Goal: Communication & Community: Answer question/provide support

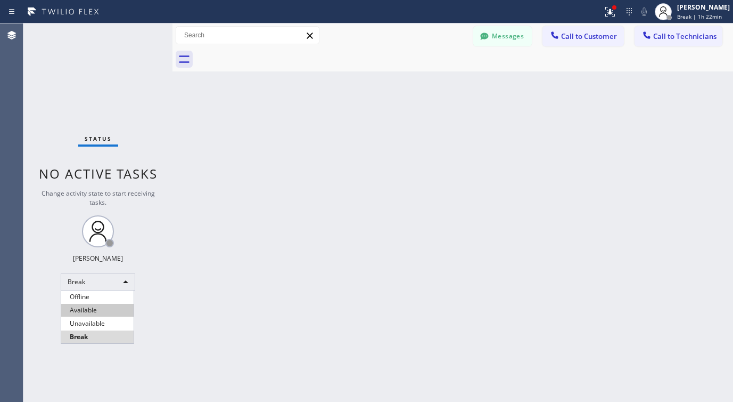
click at [89, 310] on li "Available" at bounding box center [97, 310] width 72 height 13
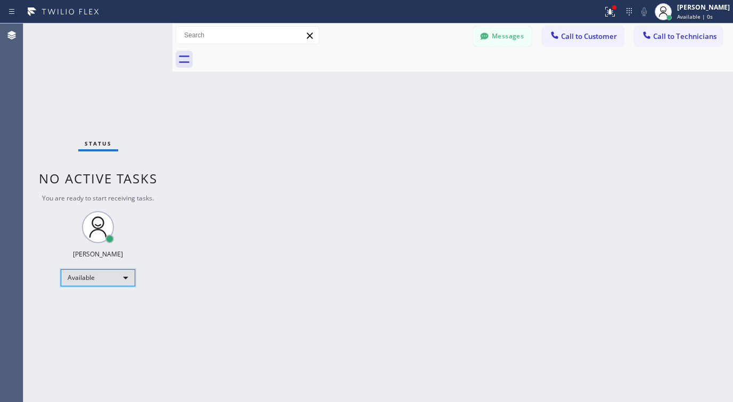
click at [107, 274] on div "Available" at bounding box center [98, 277] width 75 height 17
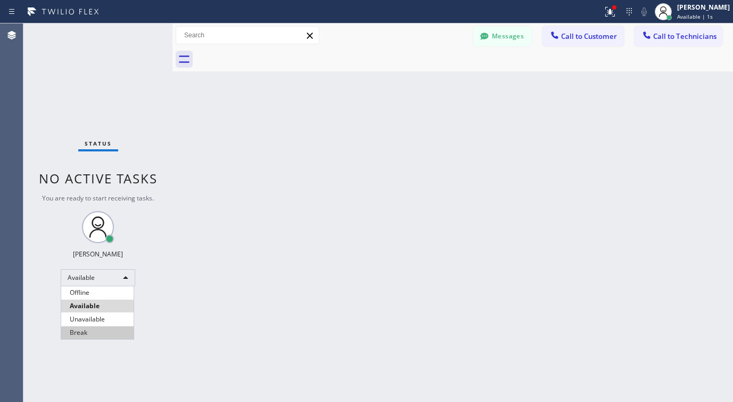
click at [91, 314] on li "Unavailable" at bounding box center [97, 319] width 72 height 13
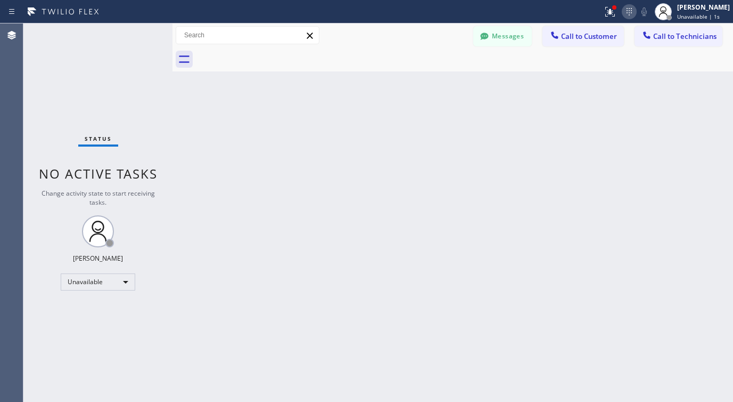
click at [631, 11] on icon at bounding box center [629, 11] width 13 height 13
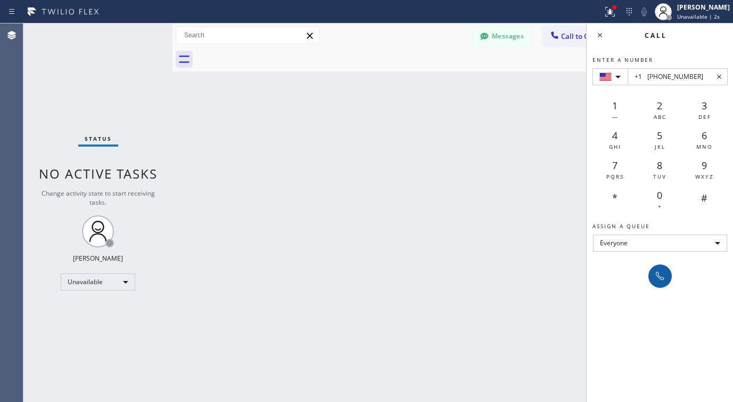
type input "+1 [PHONE_NUMBER]"
click at [667, 276] on div at bounding box center [660, 276] width 15 height 13
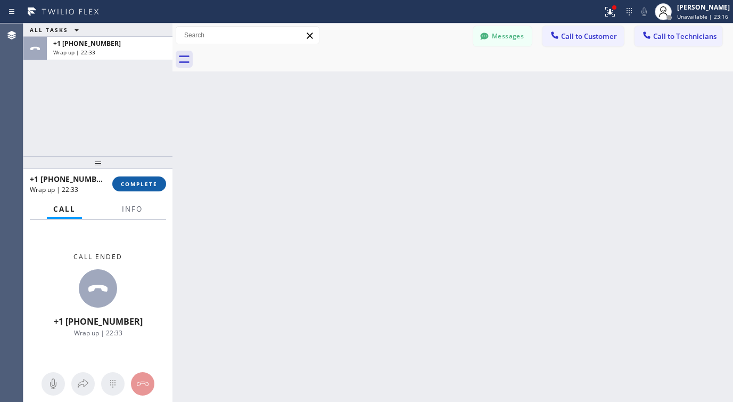
click at [140, 182] on span "COMPLETE" at bounding box center [139, 183] width 37 height 7
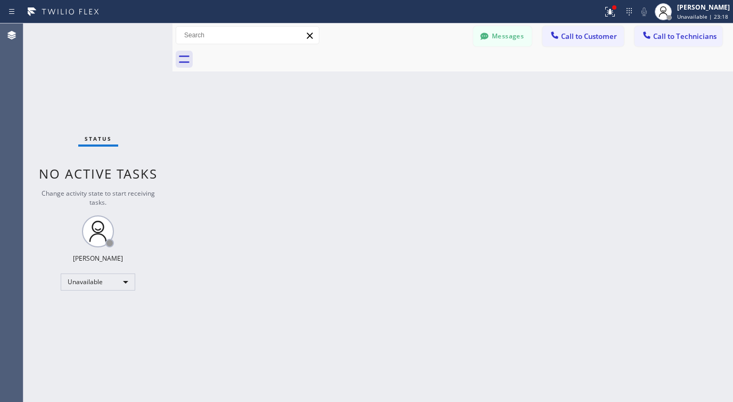
click at [104, 295] on div "Status No active tasks Change activity state to start receiving tasks. Lyra Lau…" at bounding box center [97, 212] width 149 height 378
click at [108, 290] on div "Status No active tasks Change activity state to start receiving tasks. Lyra Lau…" at bounding box center [97, 212] width 149 height 378
click at [111, 287] on div "Unavailable" at bounding box center [98, 281] width 75 height 17
click at [101, 308] on li "Available" at bounding box center [97, 310] width 72 height 13
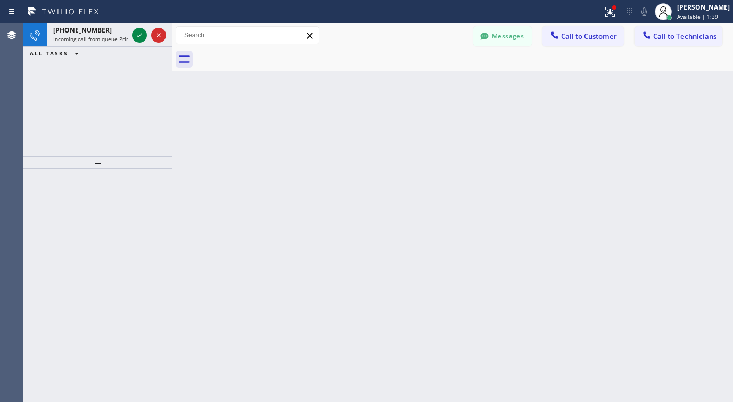
drag, startPoint x: 137, startPoint y: 31, endPoint x: 125, endPoint y: 54, distance: 25.8
click at [137, 31] on icon at bounding box center [139, 35] width 13 height 13
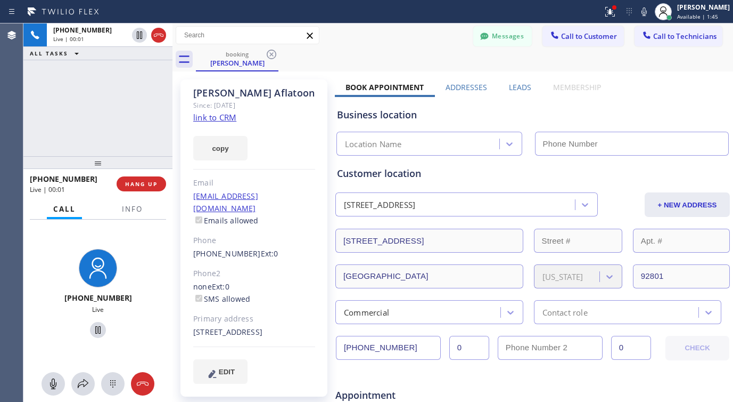
type input "[PHONE_NUMBER]"
click at [227, 118] on link "link to CRM" at bounding box center [214, 117] width 43 height 11
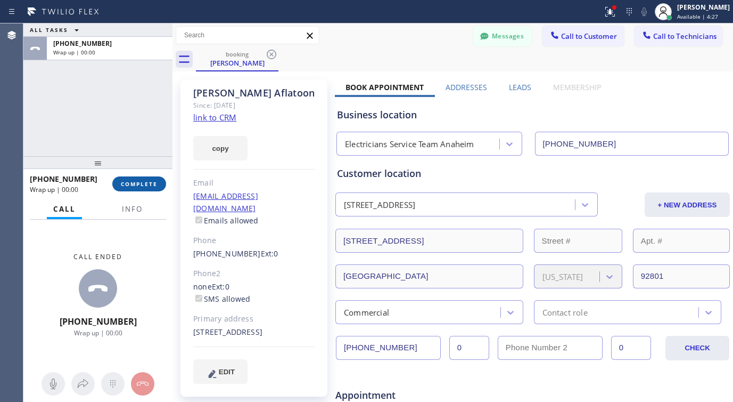
click at [143, 187] on span "COMPLETE" at bounding box center [139, 183] width 37 height 7
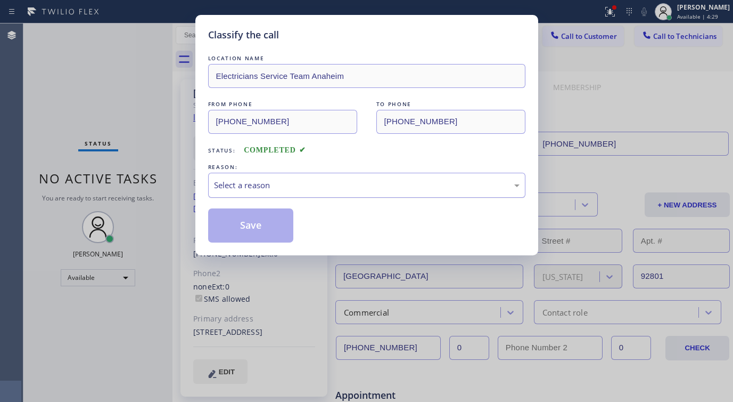
click at [307, 183] on div "Select a reason" at bounding box center [367, 185] width 306 height 12
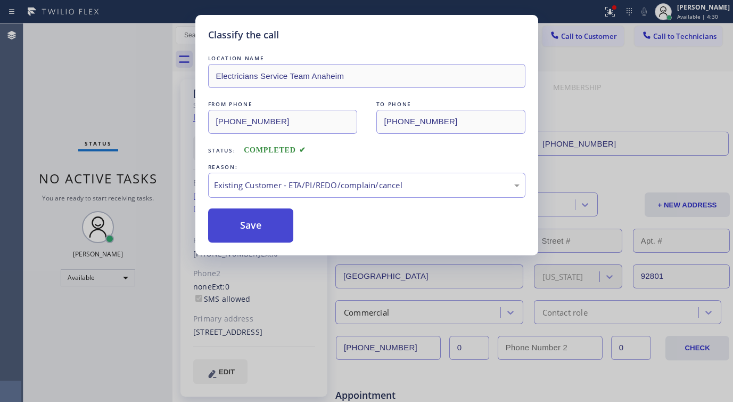
click at [255, 227] on button "Save" at bounding box center [251, 225] width 86 height 34
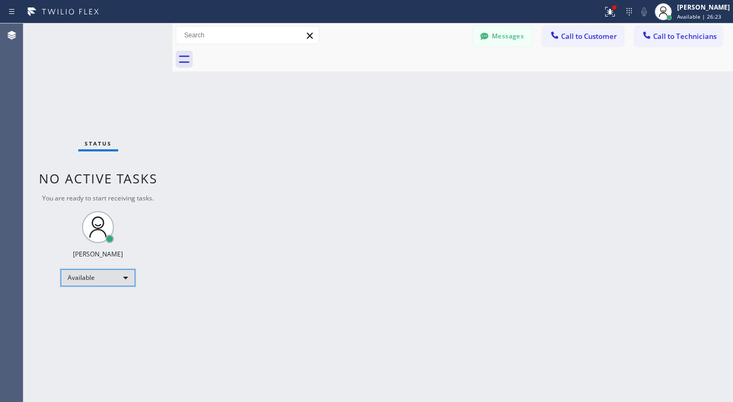
click at [105, 283] on div "Available" at bounding box center [98, 277] width 75 height 17
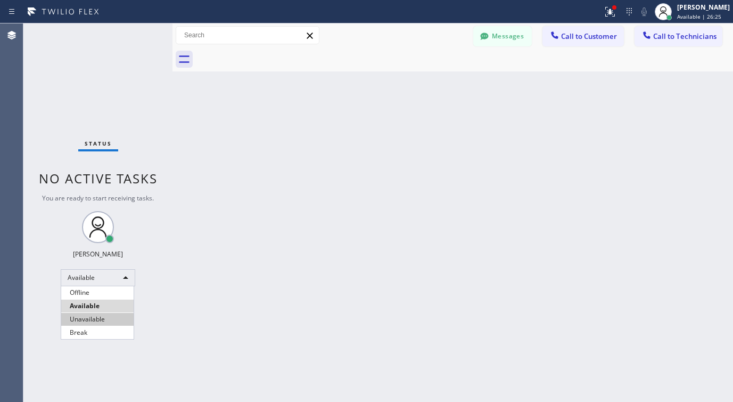
click at [96, 315] on li "Unavailable" at bounding box center [97, 319] width 72 height 13
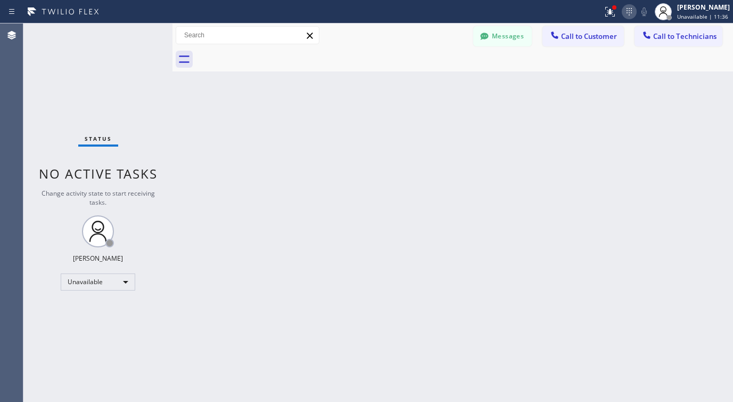
click at [633, 13] on icon at bounding box center [629, 11] width 13 height 13
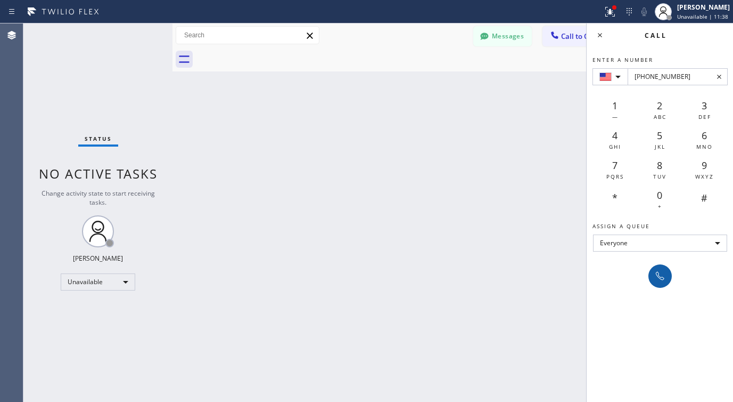
type input "[PHONE_NUMBER]"
click at [664, 278] on icon at bounding box center [660, 276] width 13 height 13
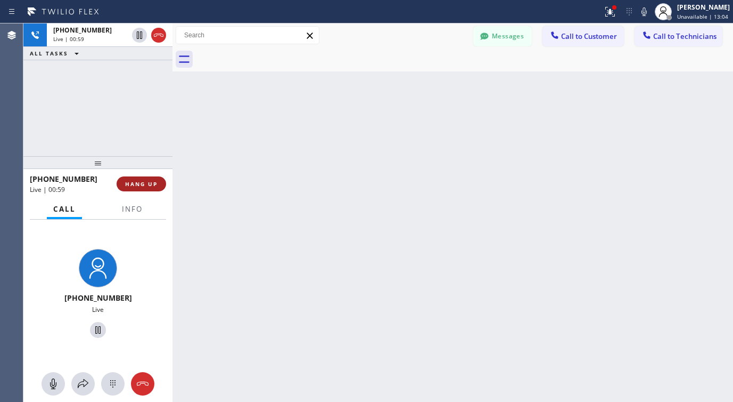
click at [139, 187] on button "HANG UP" at bounding box center [142, 183] width 50 height 15
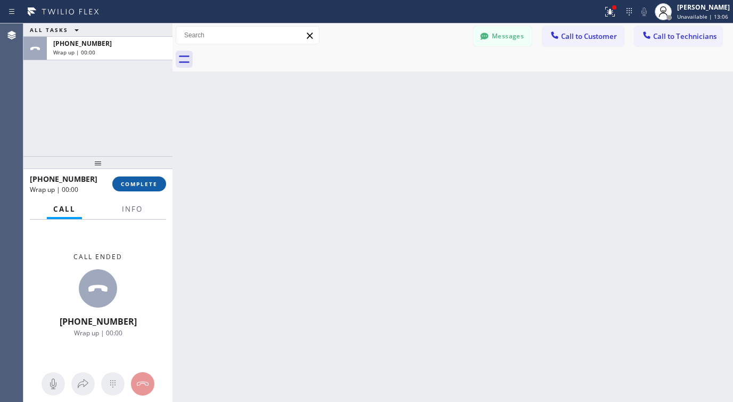
click at [151, 182] on span "COMPLETE" at bounding box center [139, 183] width 37 height 7
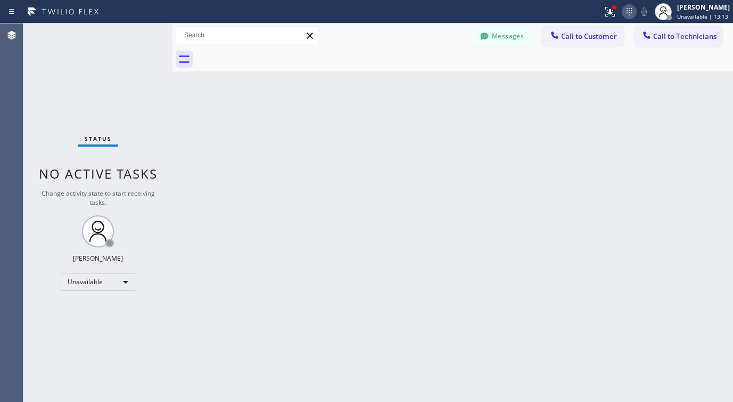
drag, startPoint x: 631, startPoint y: 7, endPoint x: 637, endPoint y: 12, distance: 7.6
click at [631, 7] on icon at bounding box center [629, 11] width 13 height 13
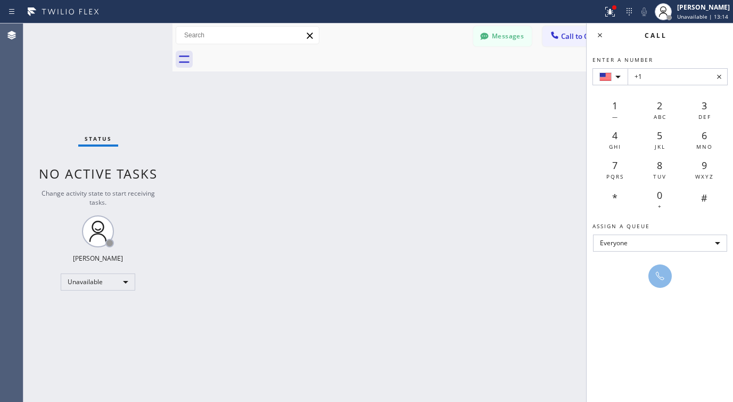
click at [665, 78] on input "+1" at bounding box center [678, 76] width 100 height 17
type input "[PHONE_NUMBER]"
click at [661, 279] on icon at bounding box center [660, 276] width 9 height 9
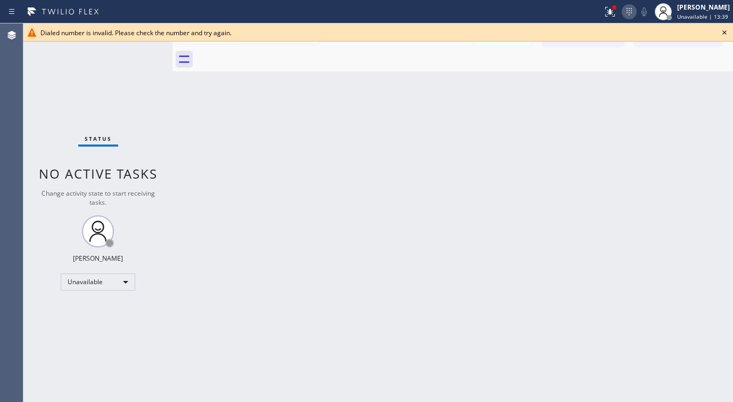
click at [635, 12] on icon at bounding box center [629, 11] width 13 height 13
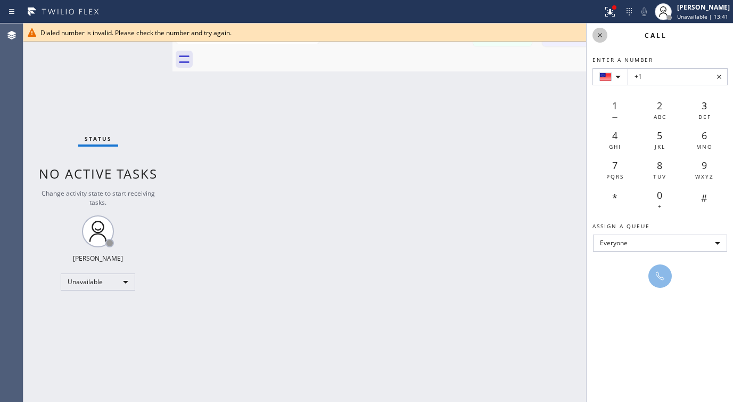
click at [599, 35] on icon at bounding box center [600, 35] width 13 height 13
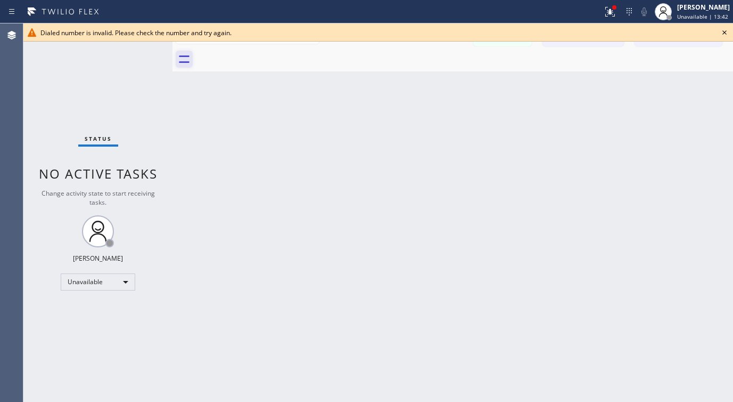
click at [182, 60] on icon at bounding box center [184, 59] width 17 height 17
click at [723, 33] on icon at bounding box center [725, 32] width 13 height 13
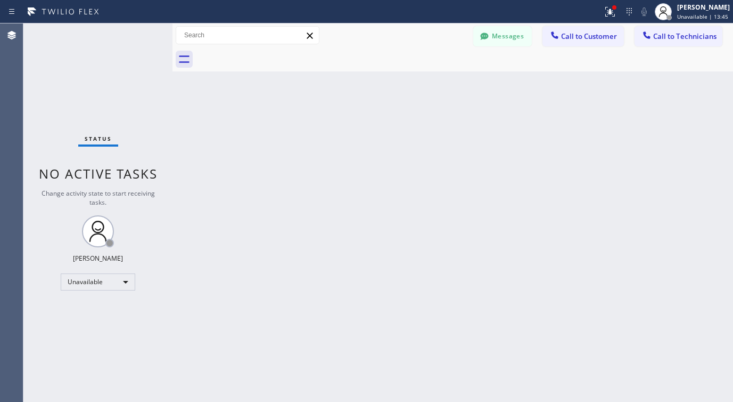
click at [519, 38] on button "Messages" at bounding box center [503, 36] width 59 height 20
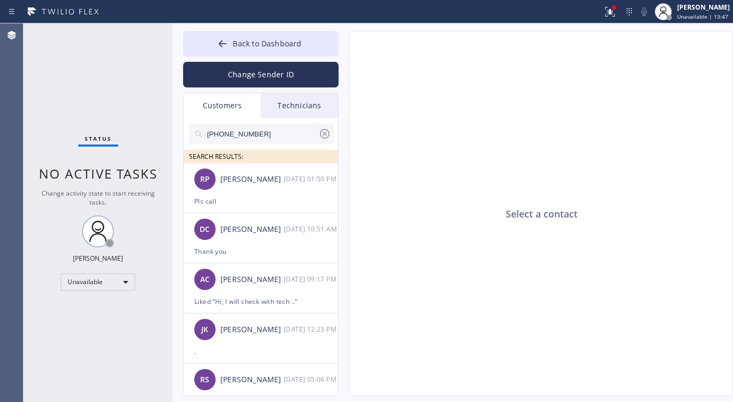
click at [325, 133] on icon at bounding box center [325, 133] width 13 height 13
click at [291, 134] on input "text" at bounding box center [270, 133] width 128 height 21
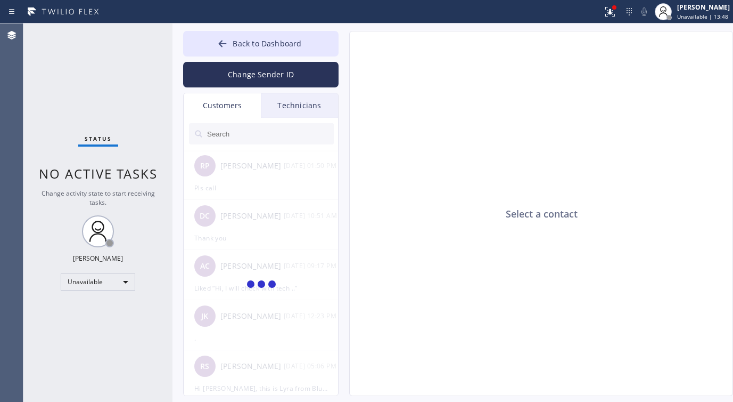
paste input "[PHONE_NUMBER]"
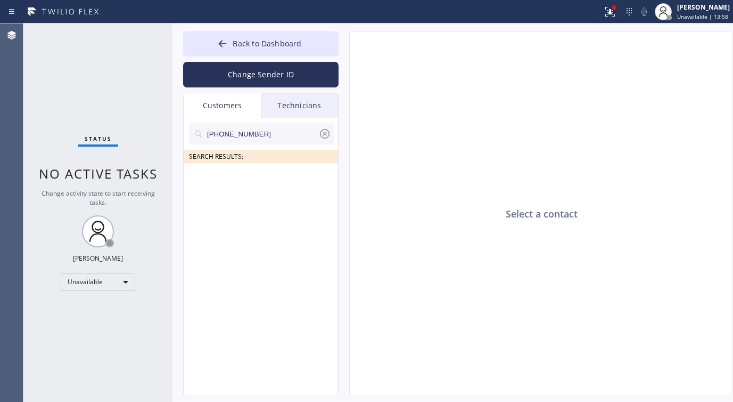
type input "[PHONE_NUMBER]"
click at [323, 133] on icon at bounding box center [325, 133] width 13 height 13
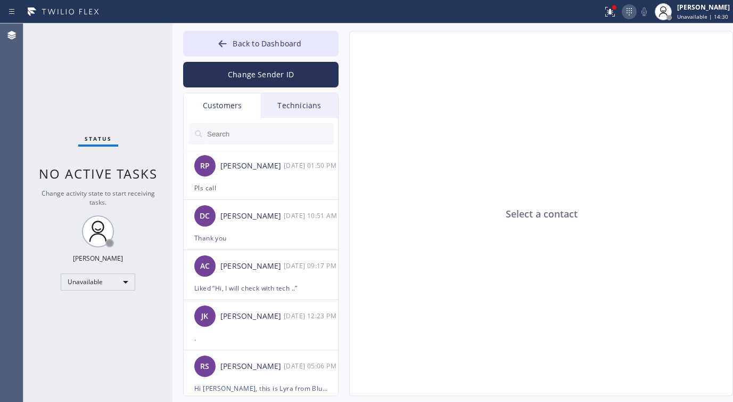
click at [633, 11] on icon at bounding box center [629, 11] width 13 height 13
click at [265, 39] on span "Back to Dashboard" at bounding box center [267, 43] width 69 height 10
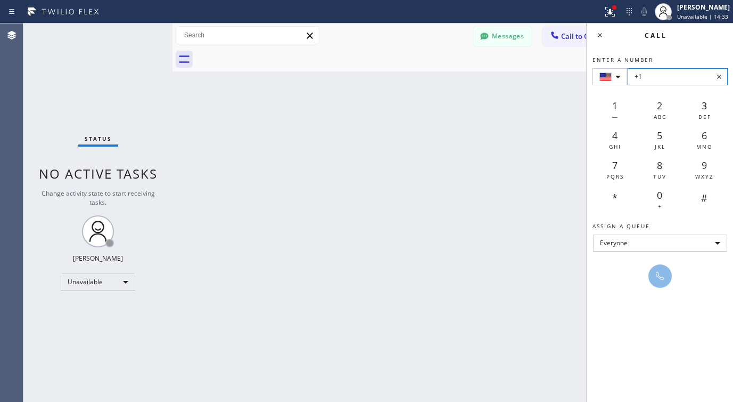
click at [673, 80] on input "+1" at bounding box center [678, 76] width 100 height 17
paste input "[PHONE_NUMBER]"
type input "[PHONE_NUMBER]"
click at [662, 278] on icon at bounding box center [660, 276] width 13 height 13
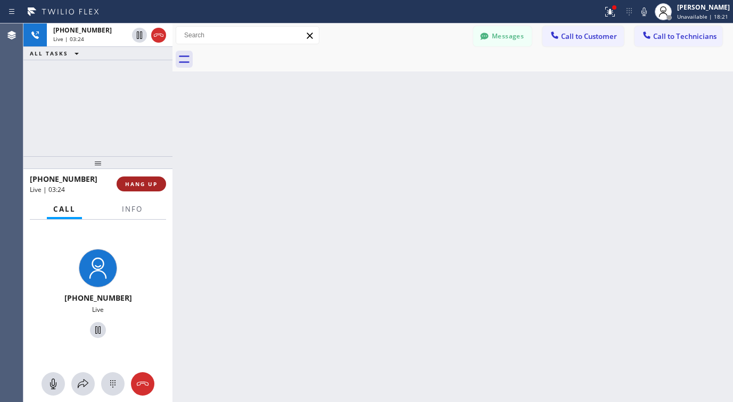
click at [153, 185] on span "HANG UP" at bounding box center [141, 183] width 32 height 7
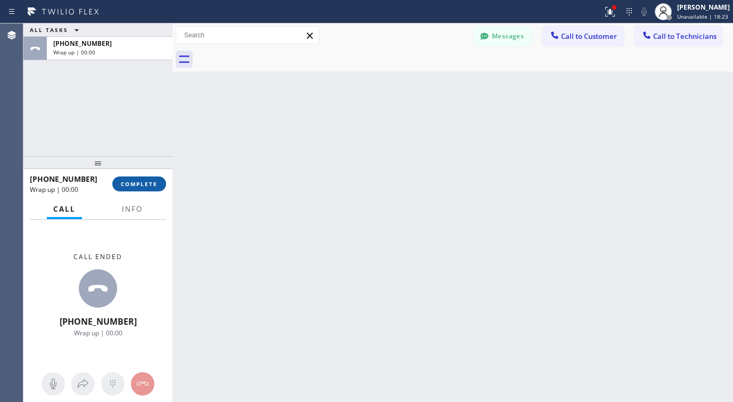
click at [152, 184] on span "COMPLETE" at bounding box center [139, 183] width 37 height 7
